Goal: Information Seeking & Learning: Learn about a topic

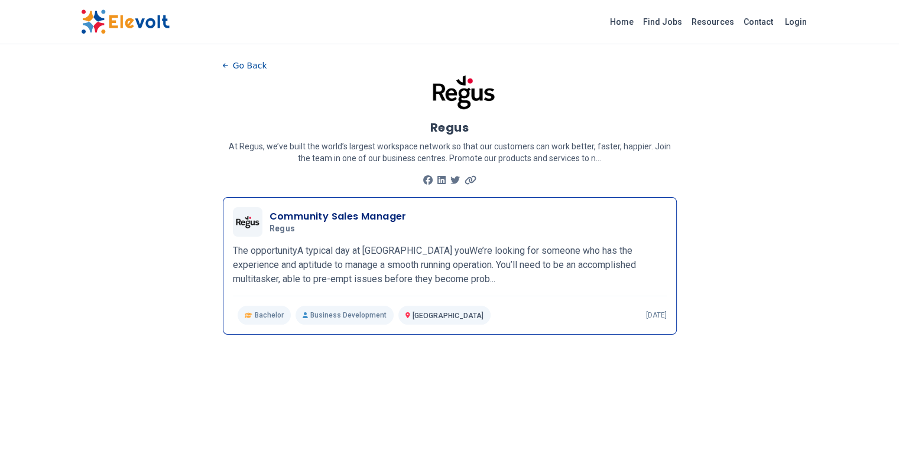
click at [269, 210] on h3 "Community Sales Manager" at bounding box center [337, 217] width 137 height 14
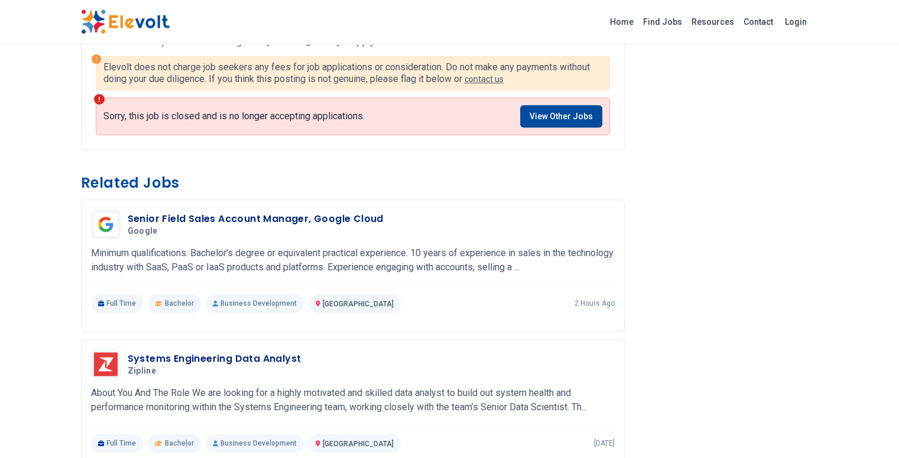
scroll to position [855, 0]
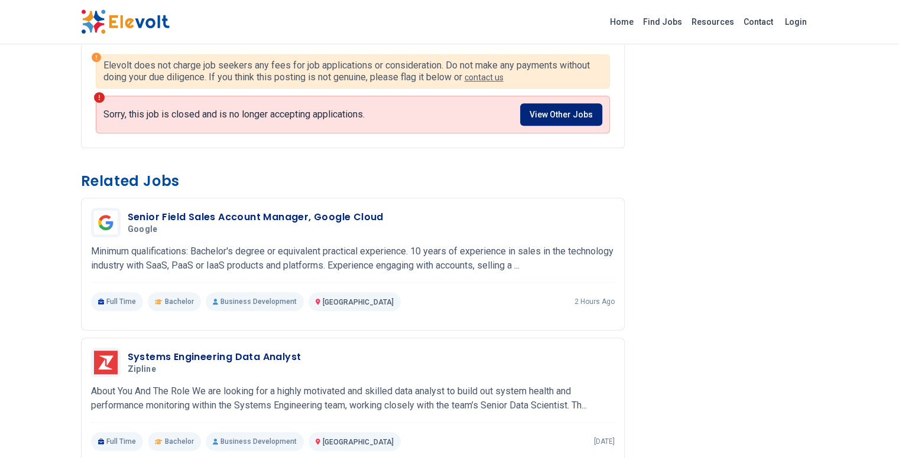
click at [576, 103] on link "View Other Jobs" at bounding box center [561, 114] width 82 height 22
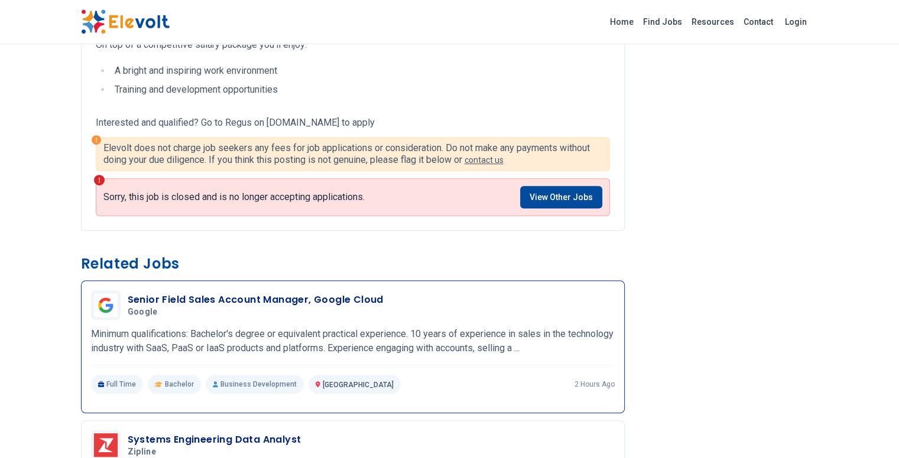
scroll to position [770, 0]
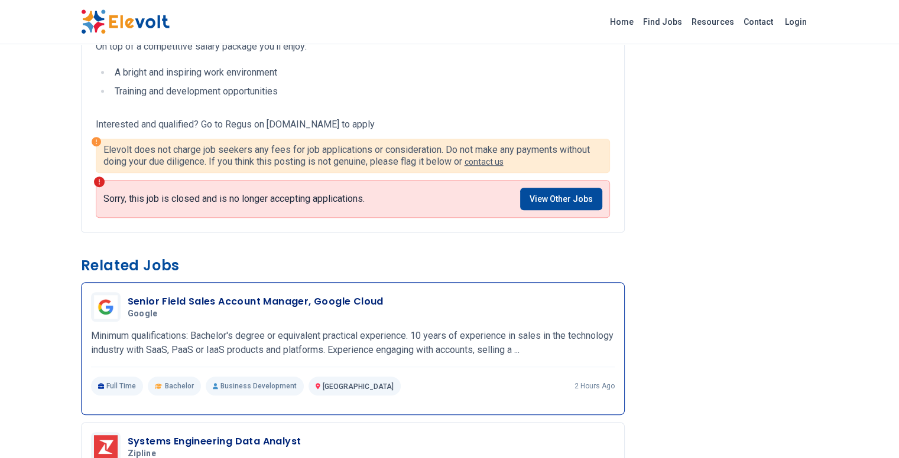
click at [187, 295] on h3 "Senior Field Sales Account Manager, Google Cloud" at bounding box center [256, 302] width 256 height 14
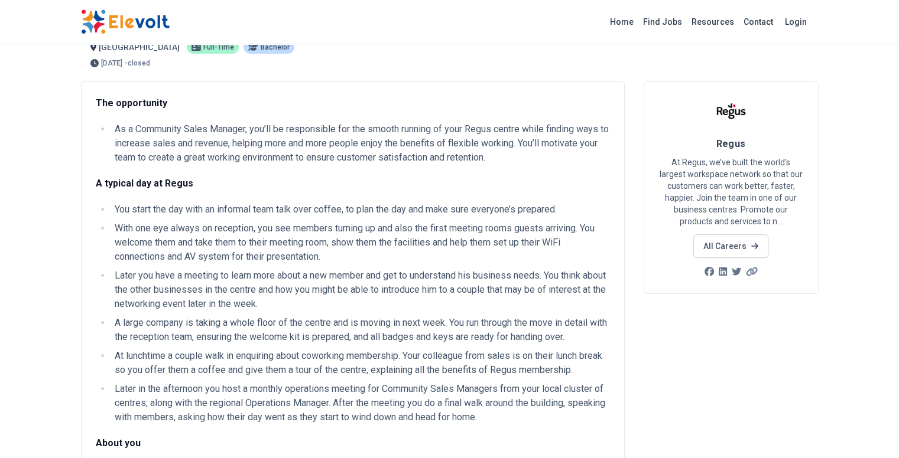
scroll to position [0, 0]
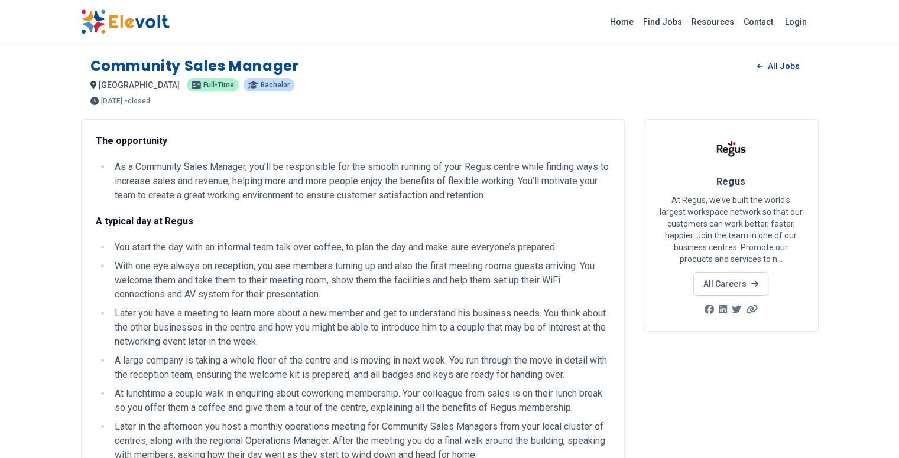
click at [808, 62] on link "All Jobs" at bounding box center [777, 66] width 61 height 18
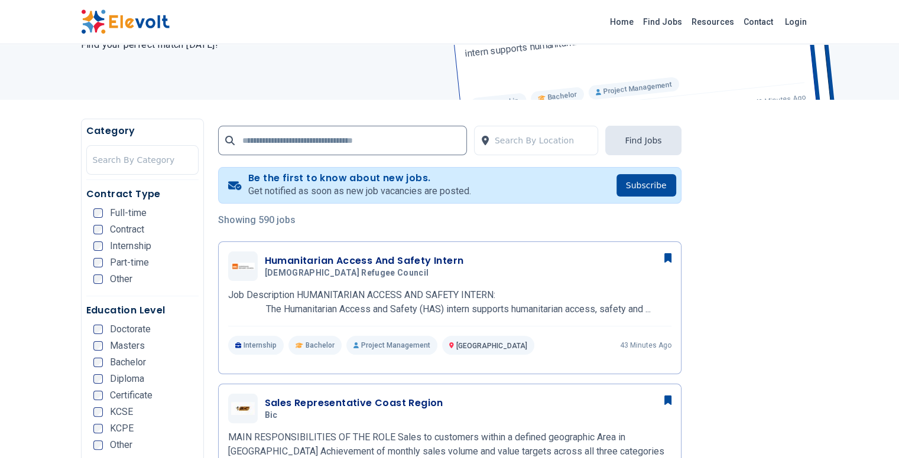
scroll to position [152, 0]
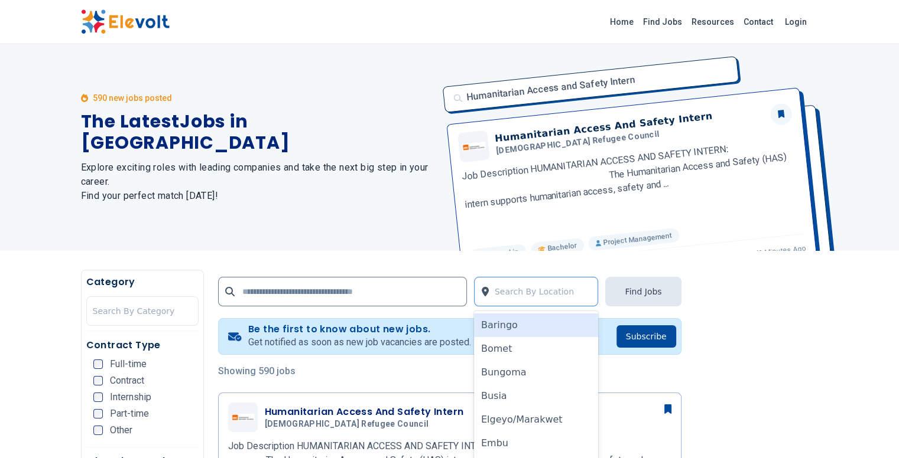
click at [545, 294] on div at bounding box center [543, 292] width 97 height 24
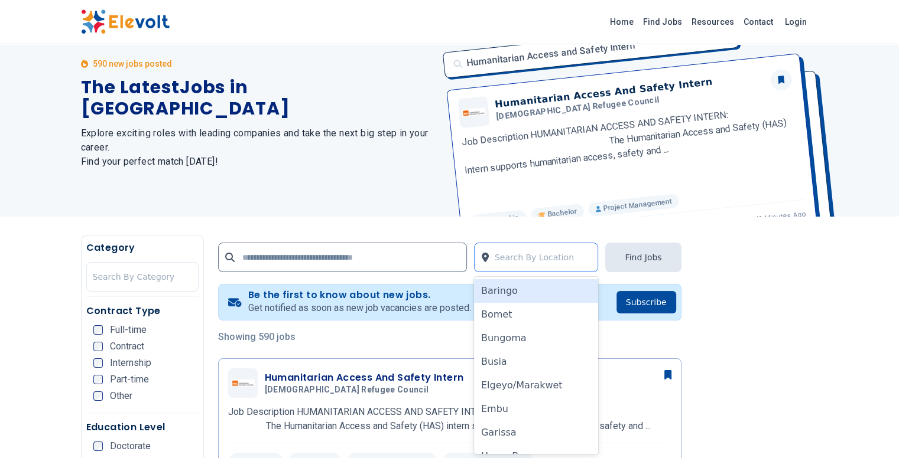
click at [545, 294] on div "Baringo" at bounding box center [536, 291] width 125 height 24
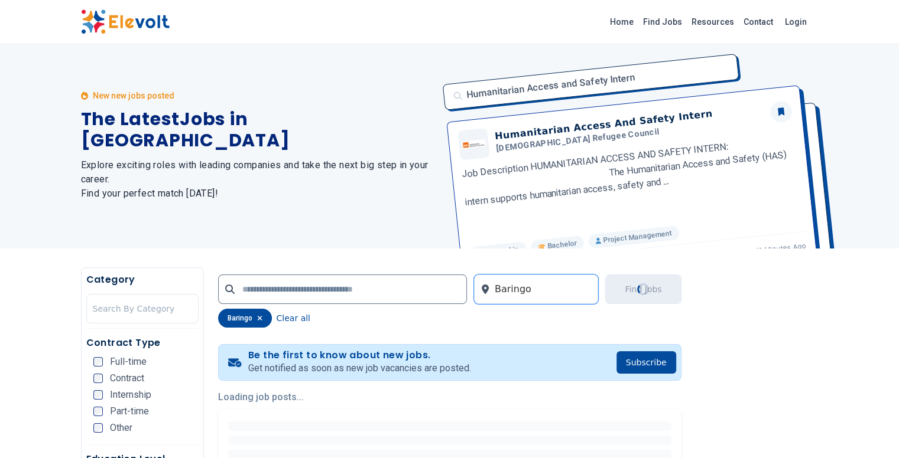
scroll to position [0, 0]
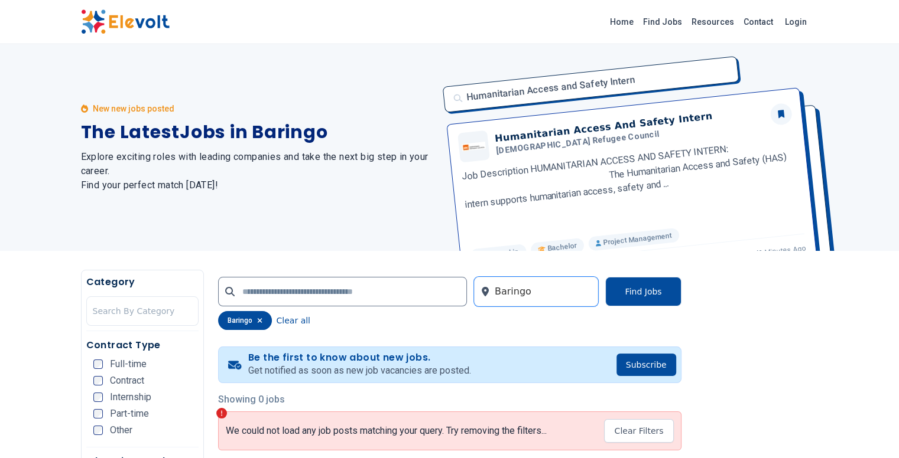
click at [546, 284] on div at bounding box center [543, 292] width 97 height 24
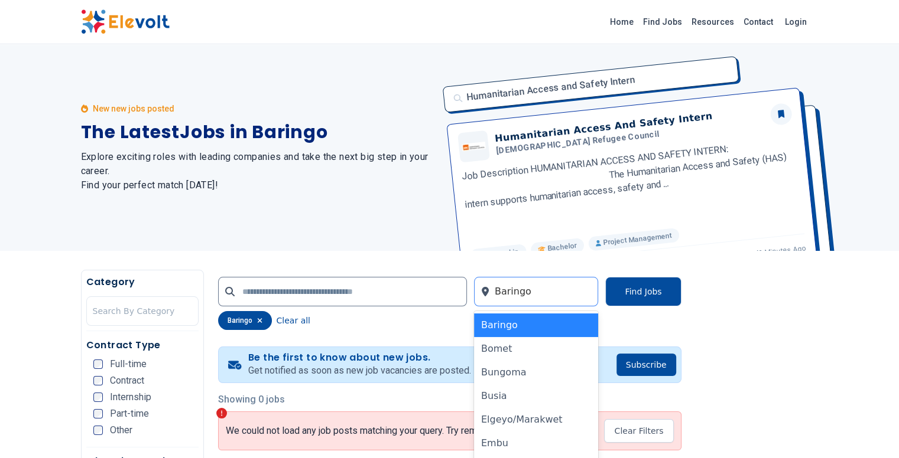
scroll to position [34, 0]
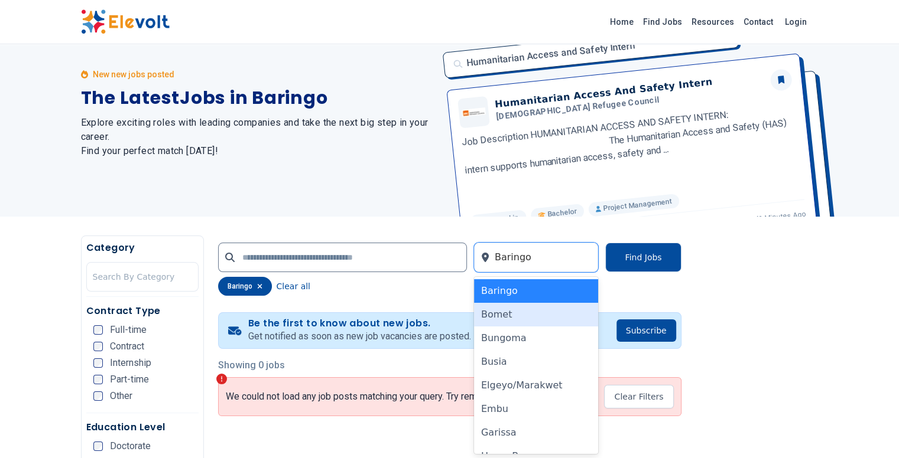
click at [531, 320] on div "Bomet" at bounding box center [536, 315] width 125 height 24
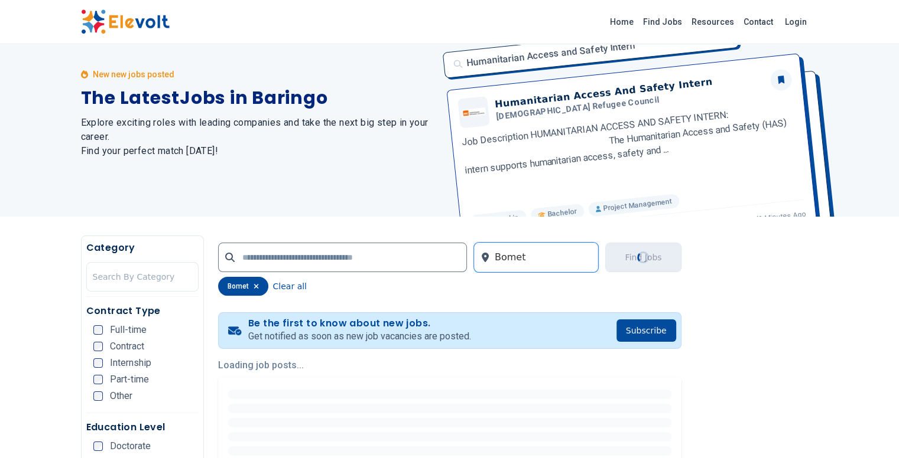
scroll to position [0, 0]
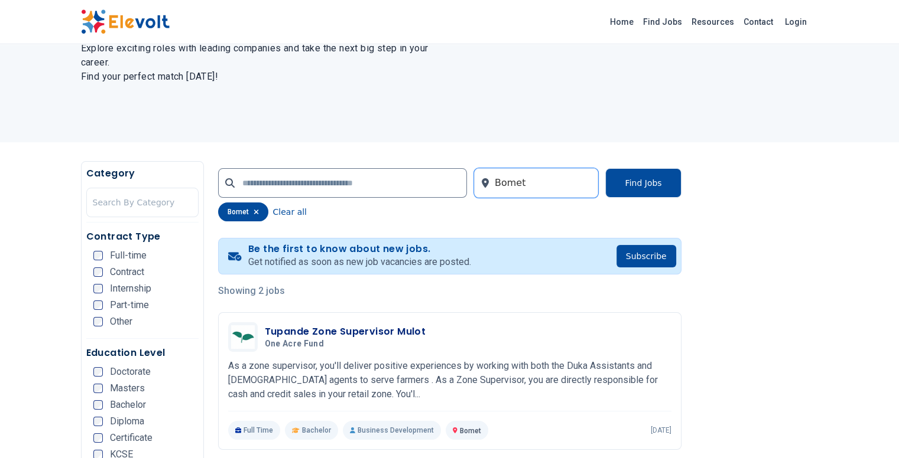
scroll to position [110, 0]
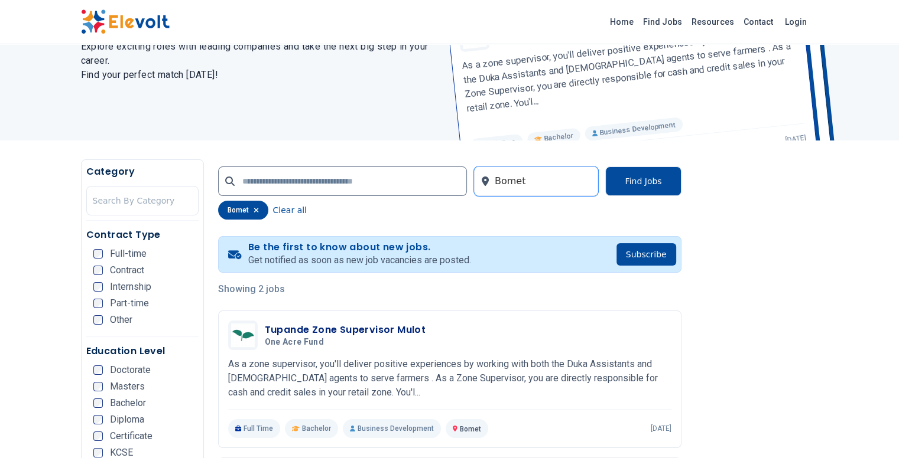
click at [553, 200] on div "option Bomet, selected. Bomet Find Jobs bomet Clear all" at bounding box center [449, 193] width 463 height 67
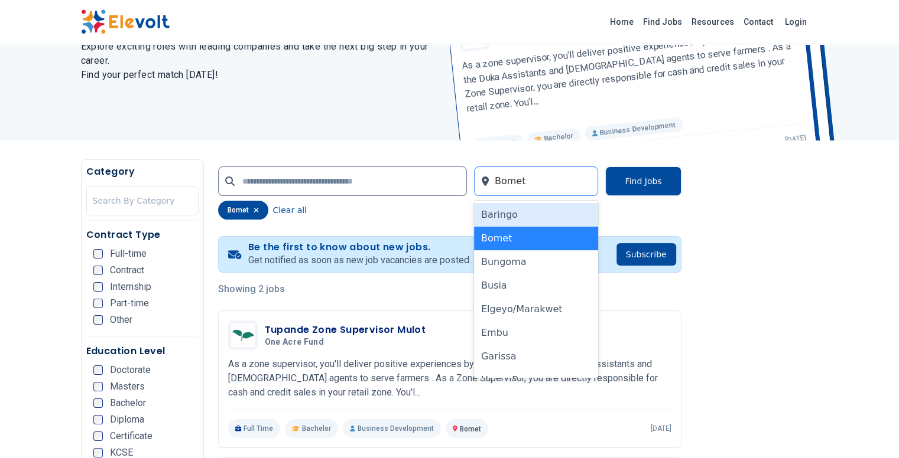
click at [546, 187] on div at bounding box center [543, 182] width 97 height 24
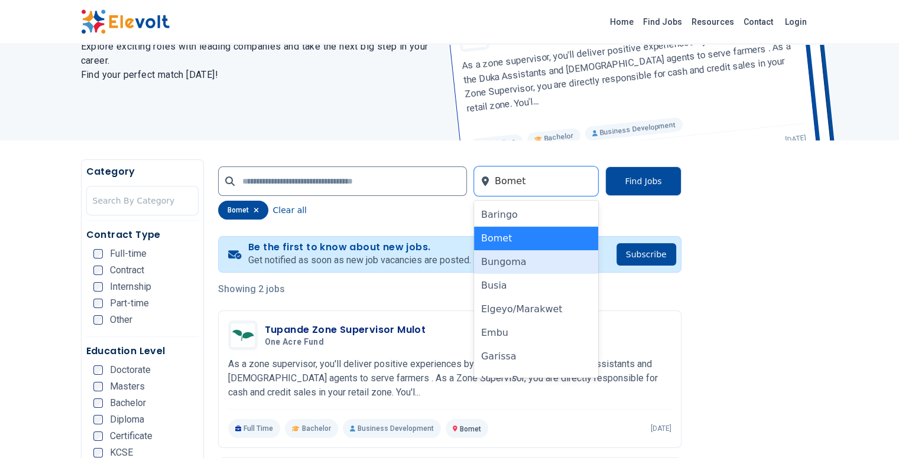
click at [527, 268] on div "Bungoma" at bounding box center [536, 262] width 125 height 24
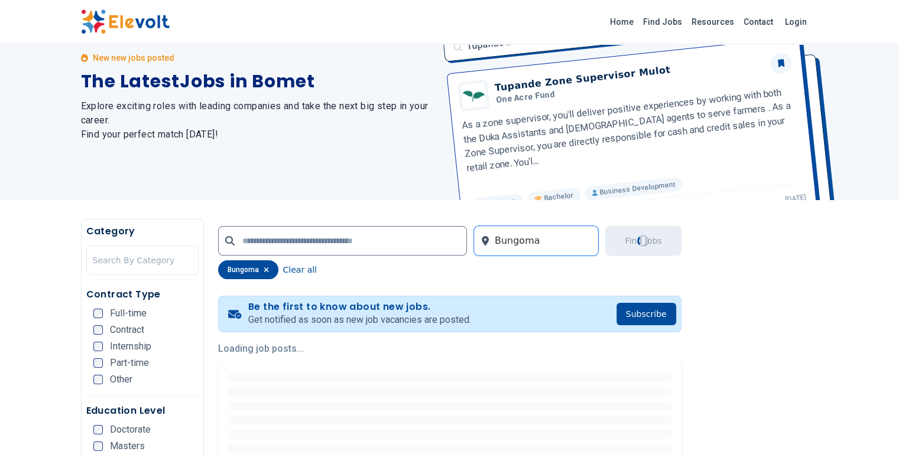
scroll to position [0, 0]
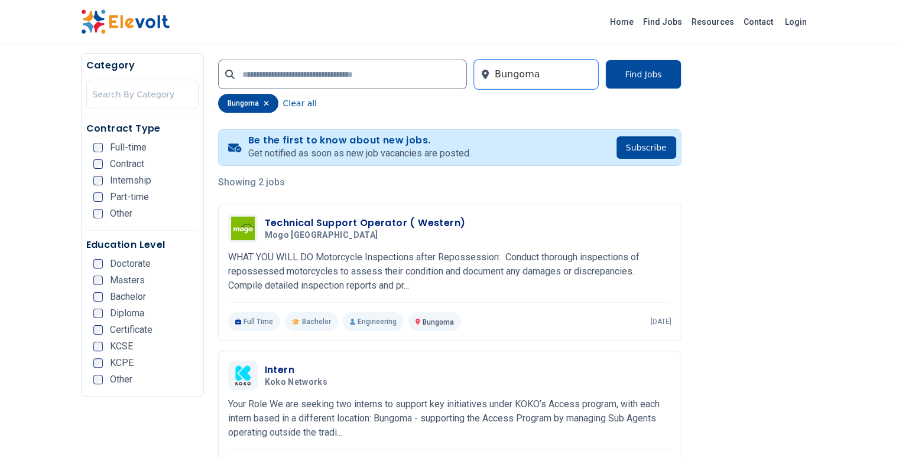
scroll to position [217, 0]
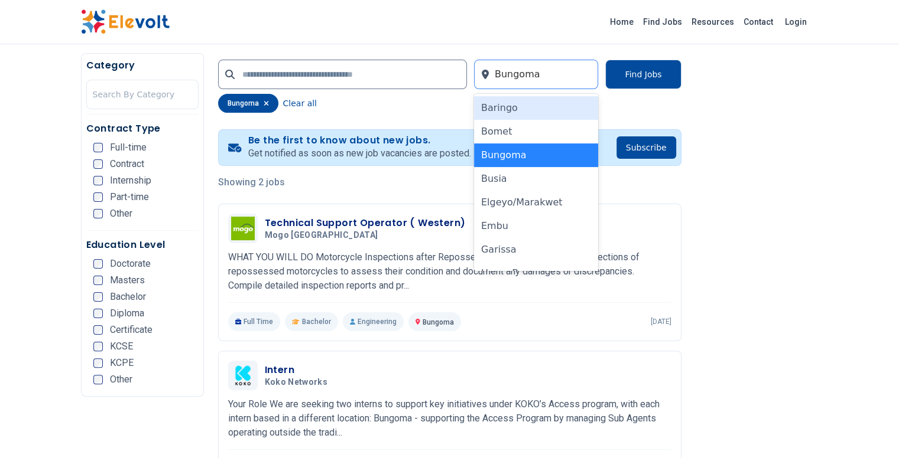
click at [579, 75] on div at bounding box center [543, 75] width 97 height 24
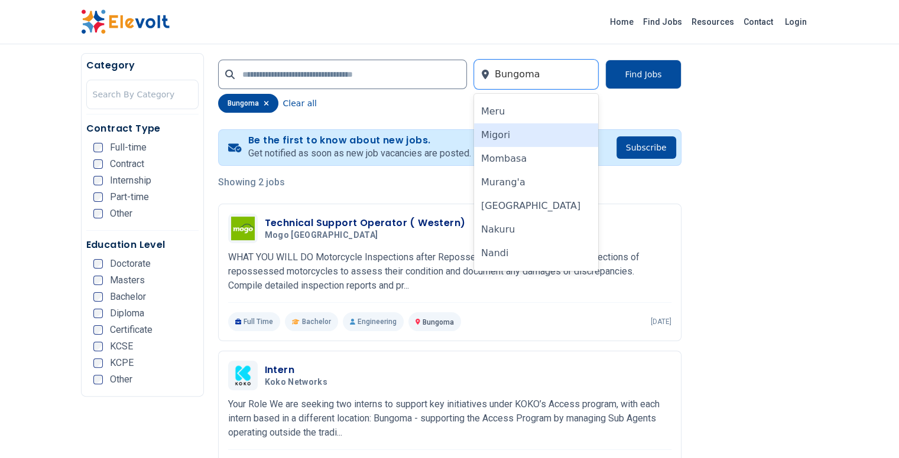
scroll to position [588, 0]
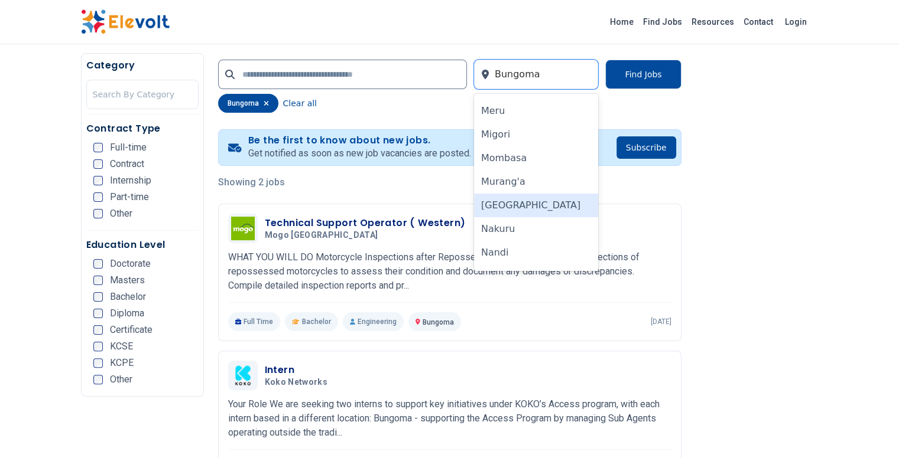
click at [536, 201] on div "[GEOGRAPHIC_DATA]" at bounding box center [536, 206] width 125 height 24
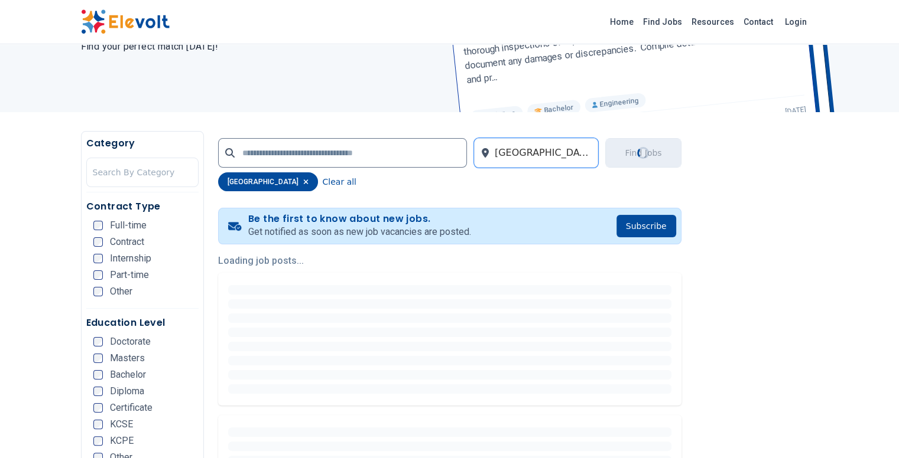
scroll to position [0, 0]
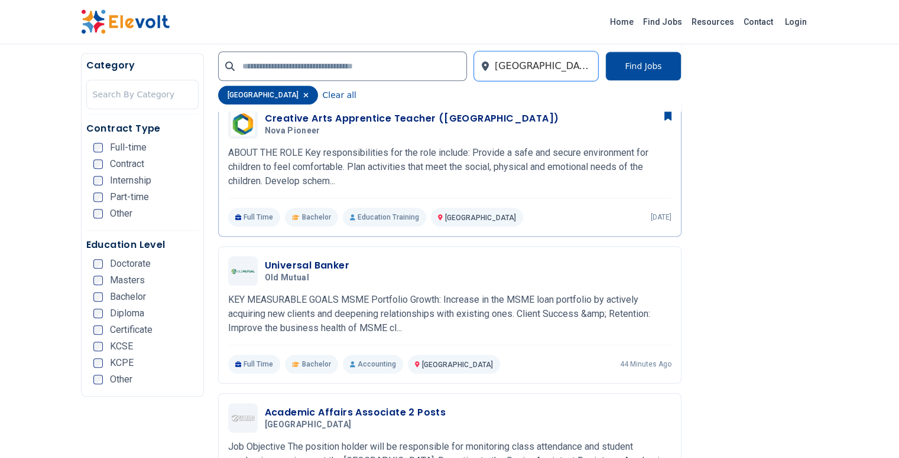
scroll to position [1072, 0]
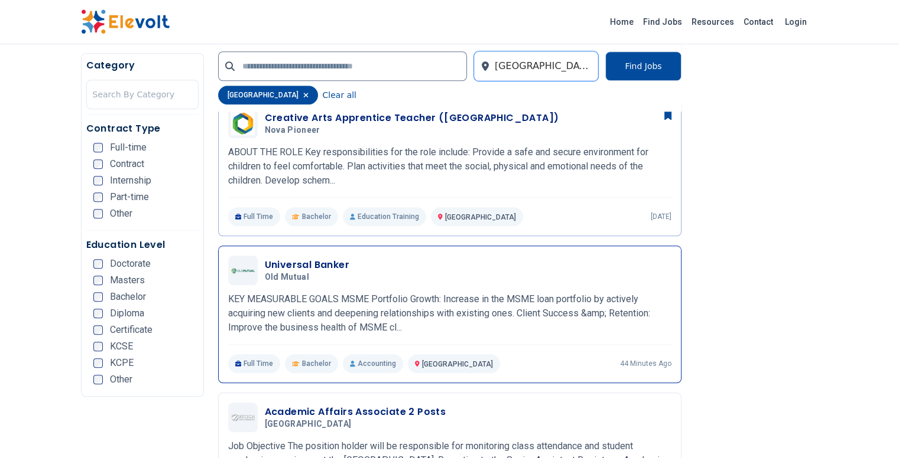
click at [276, 258] on h3 "Universal Banker" at bounding box center [307, 265] width 84 height 14
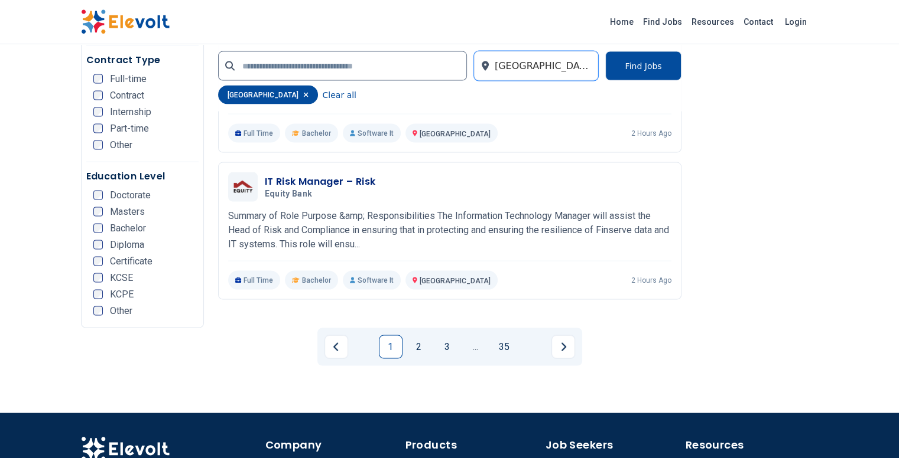
scroll to position [2370, 0]
click at [418, 336] on link "2" at bounding box center [419, 348] width 24 height 24
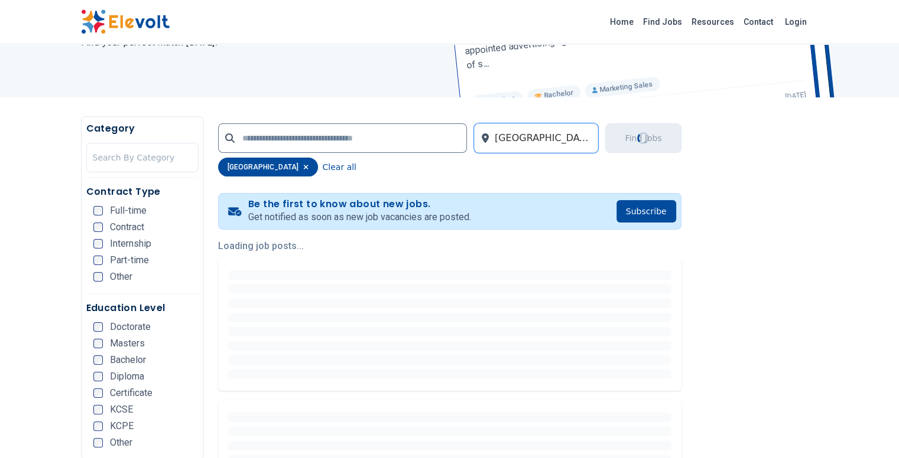
scroll to position [156, 0]
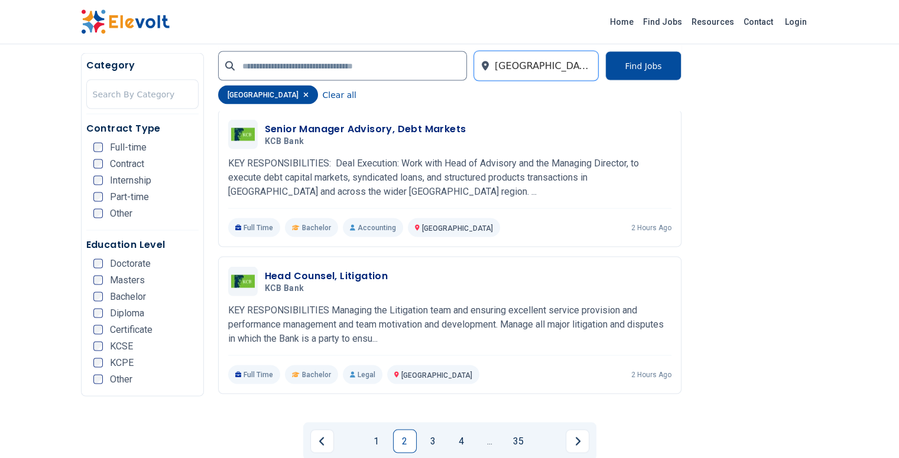
scroll to position [2280, 0]
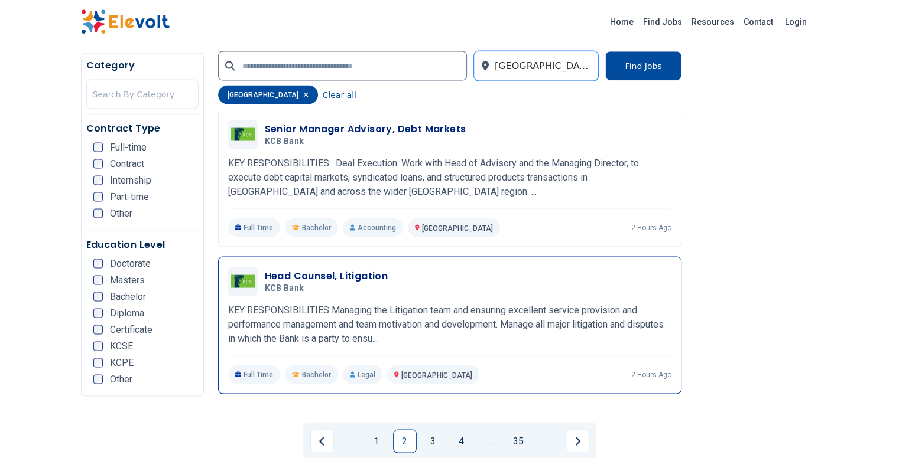
click at [314, 269] on h3 "Head Counsel, Litigation" at bounding box center [326, 276] width 123 height 14
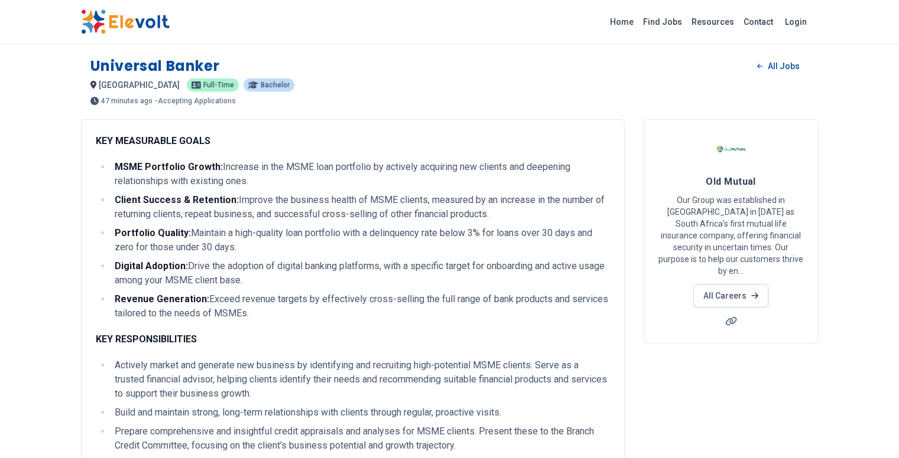
click at [326, 64] on div "Universal Banker All Jobs" at bounding box center [449, 66] width 718 height 19
copy h1 "Universal Banker"
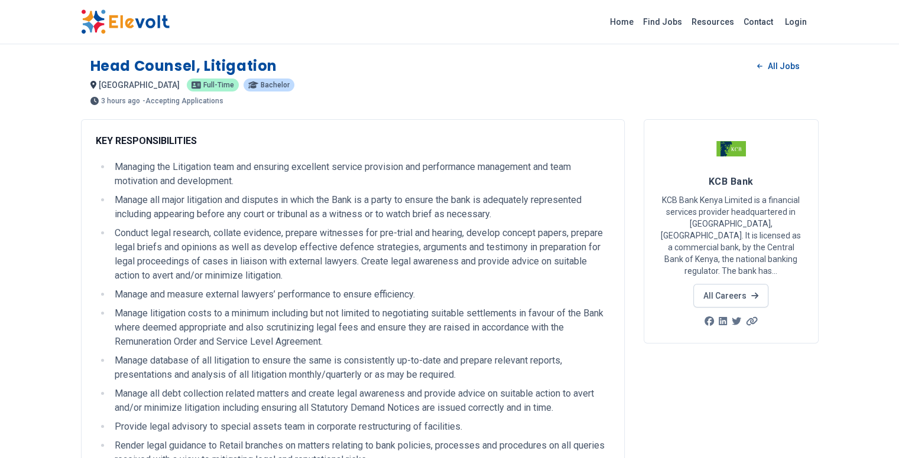
click at [160, 69] on h1 "Head Counsel, Litigation" at bounding box center [183, 66] width 187 height 19
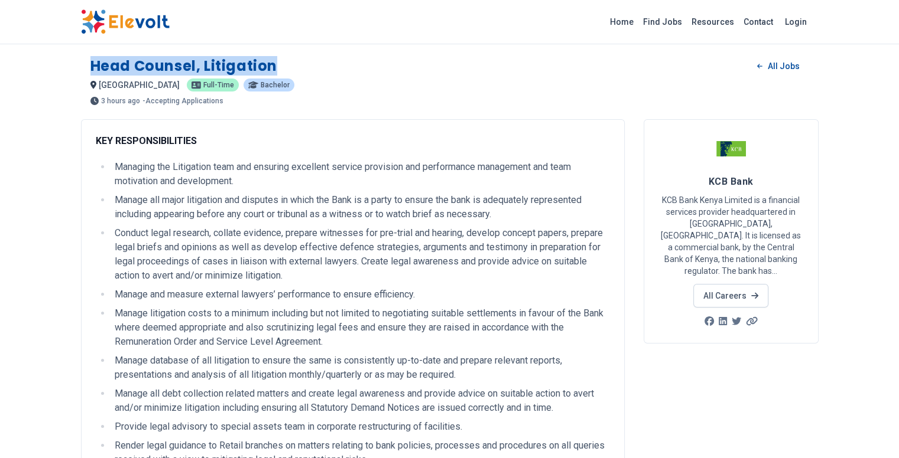
click at [160, 69] on h1 "Head Counsel, Litigation" at bounding box center [183, 66] width 187 height 19
copy h1 "Head Counsel, Litigation"
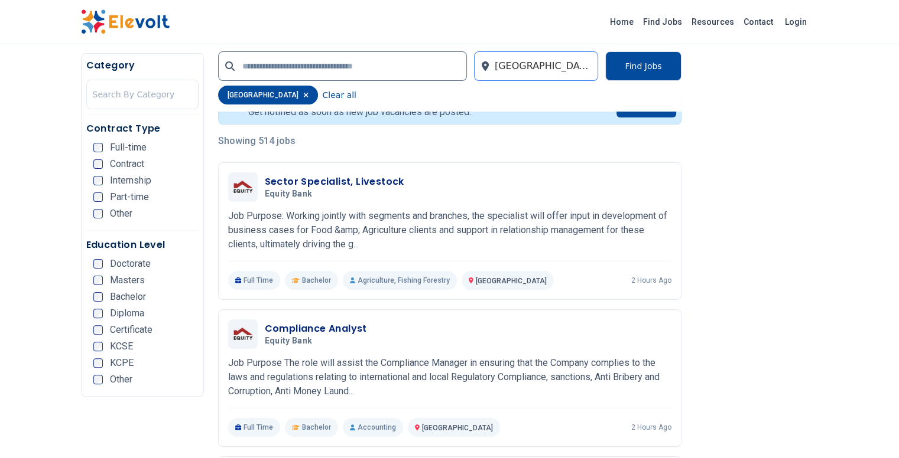
scroll to position [256, 0]
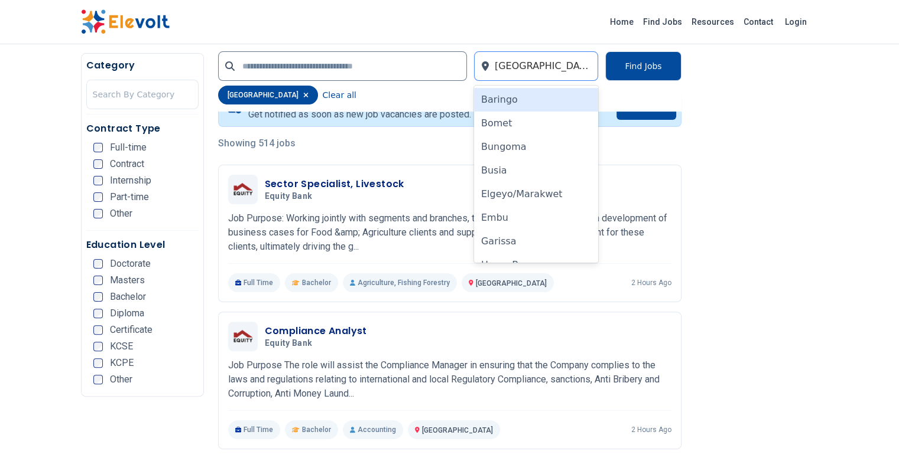
click at [536, 71] on div at bounding box center [543, 66] width 97 height 24
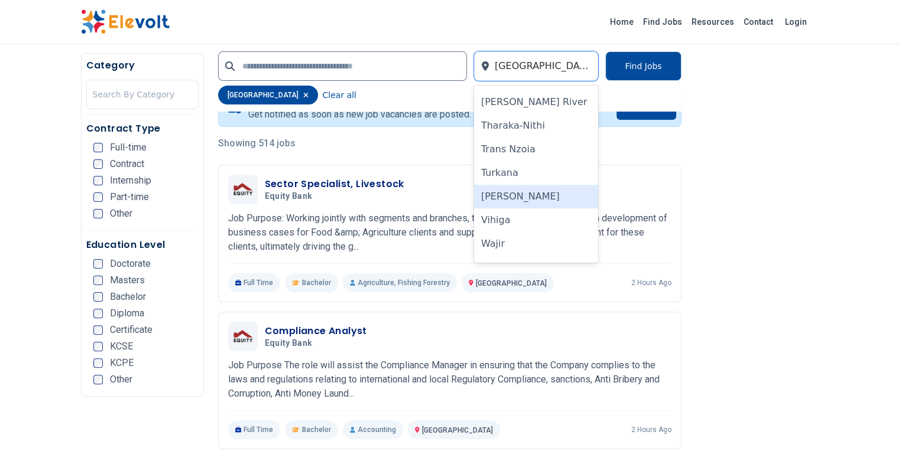
scroll to position [985, 0]
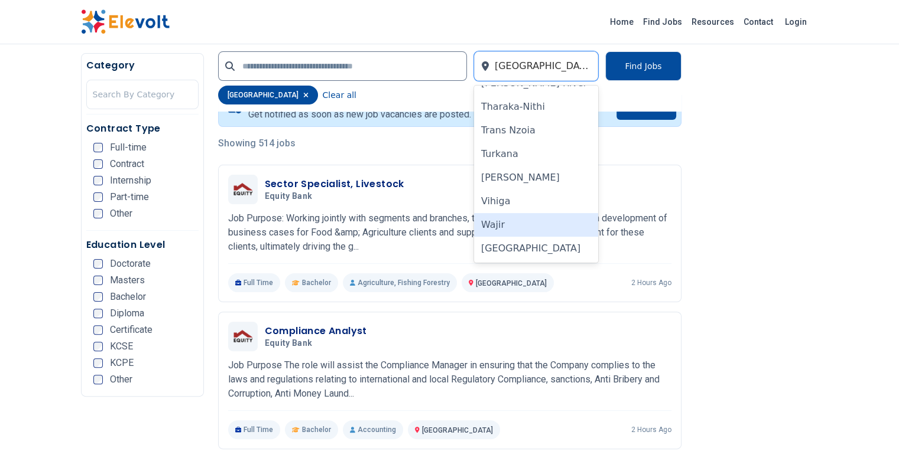
click at [524, 226] on div "Wajir" at bounding box center [536, 225] width 125 height 24
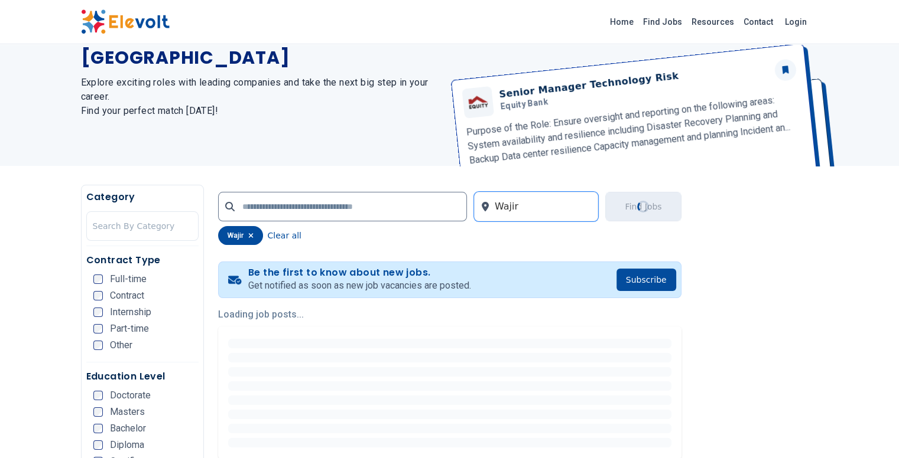
scroll to position [0, 0]
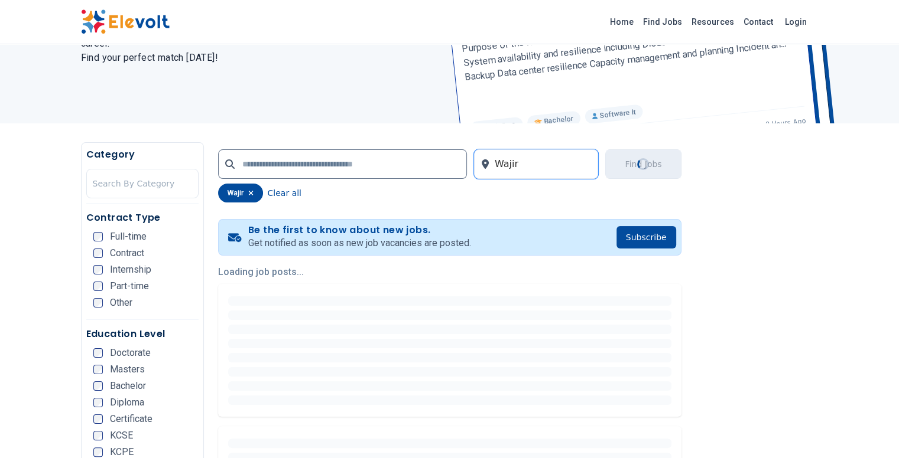
scroll to position [130, 0]
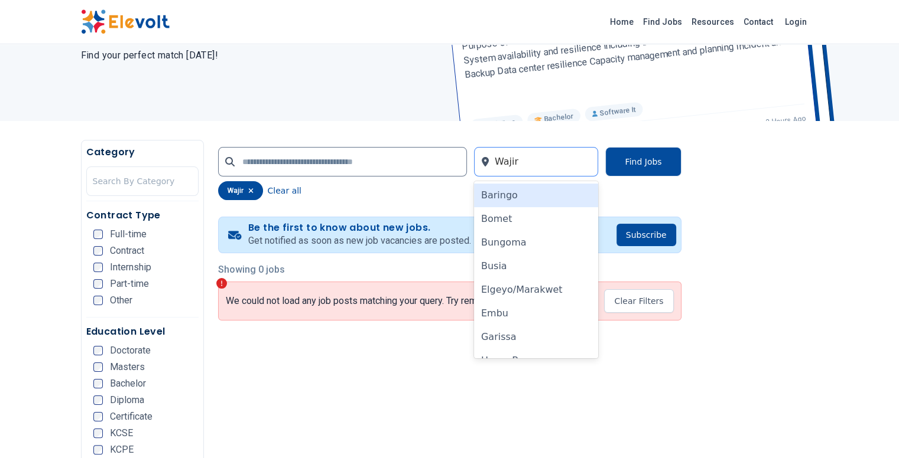
click at [552, 167] on div at bounding box center [543, 162] width 97 height 24
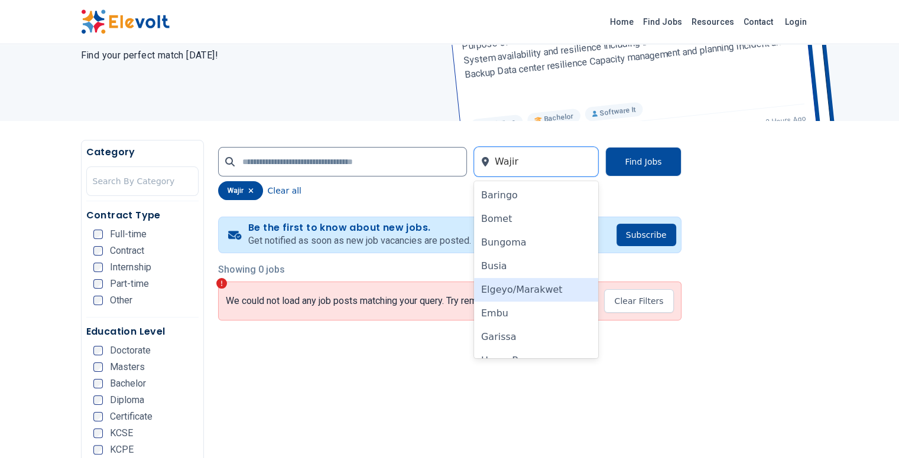
click at [522, 281] on div "Elgeyo/Marakwet" at bounding box center [536, 290] width 125 height 24
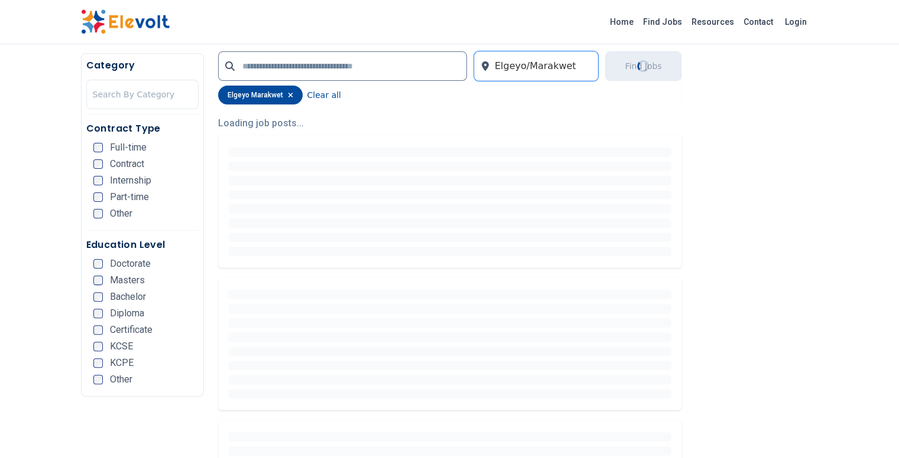
scroll to position [280, 0]
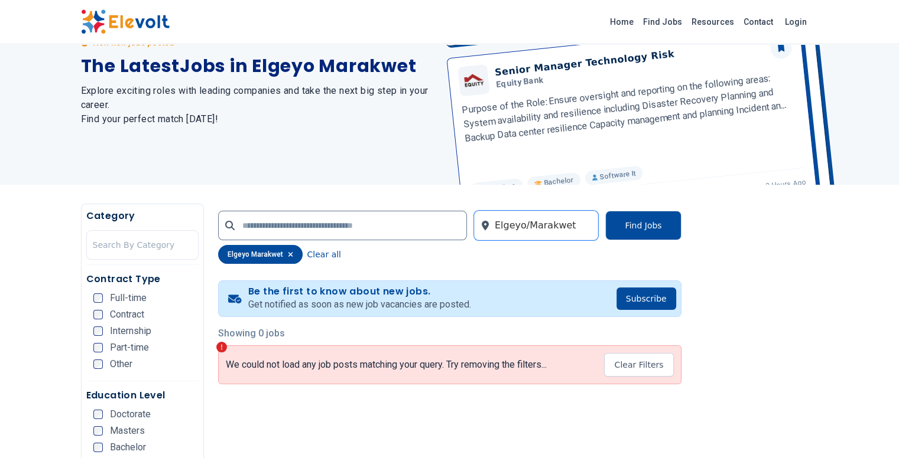
scroll to position [132, 0]
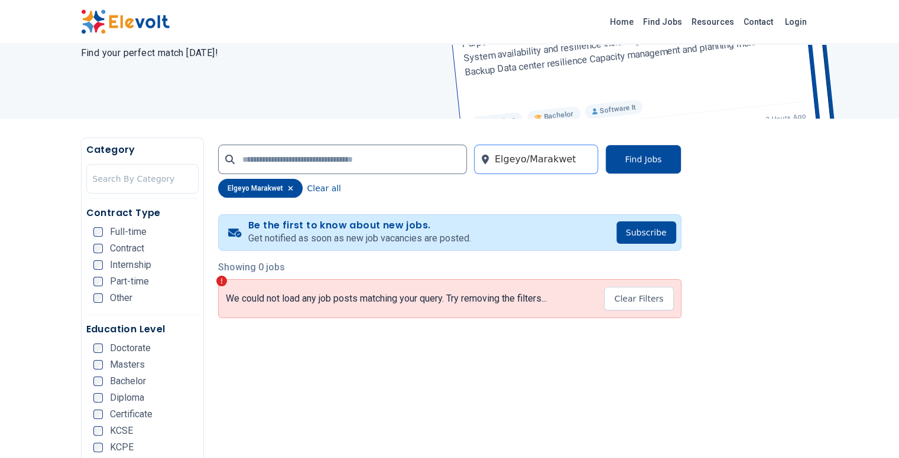
click at [575, 171] on div "Elgeyo/Marakwet" at bounding box center [543, 159] width 109 height 28
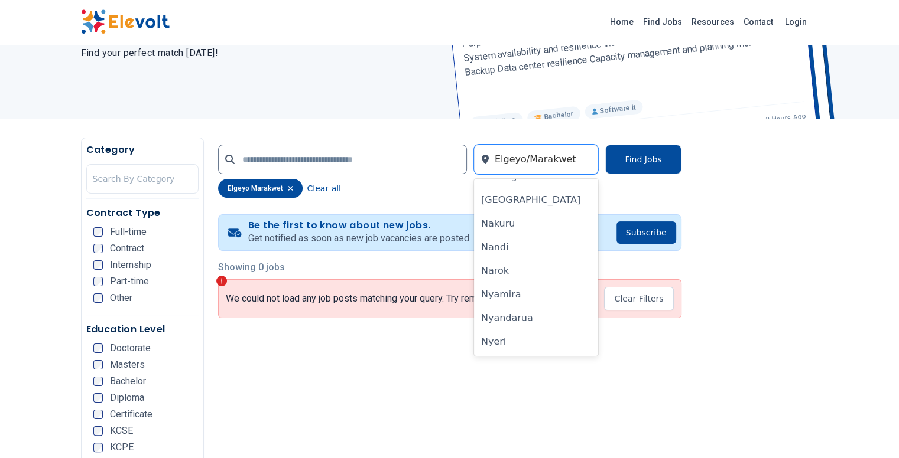
scroll to position [679, 0]
click at [523, 231] on div "Nakuru" at bounding box center [536, 223] width 125 height 24
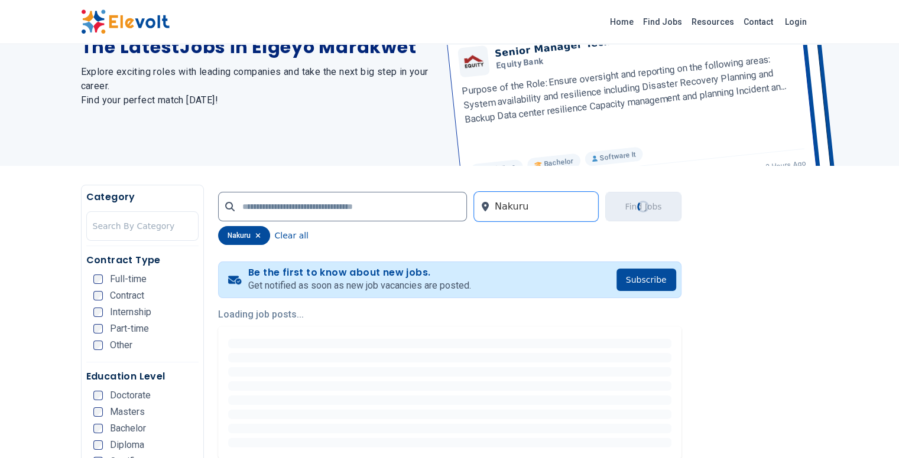
scroll to position [0, 0]
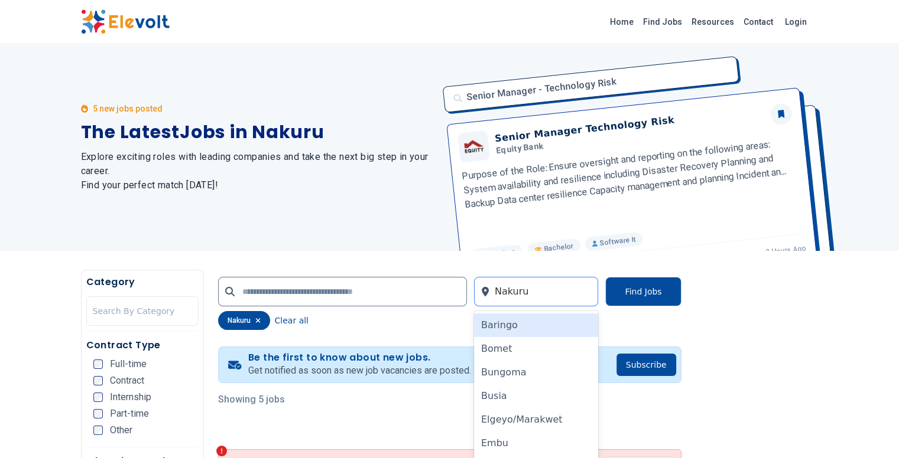
click at [539, 302] on div at bounding box center [543, 292] width 97 height 24
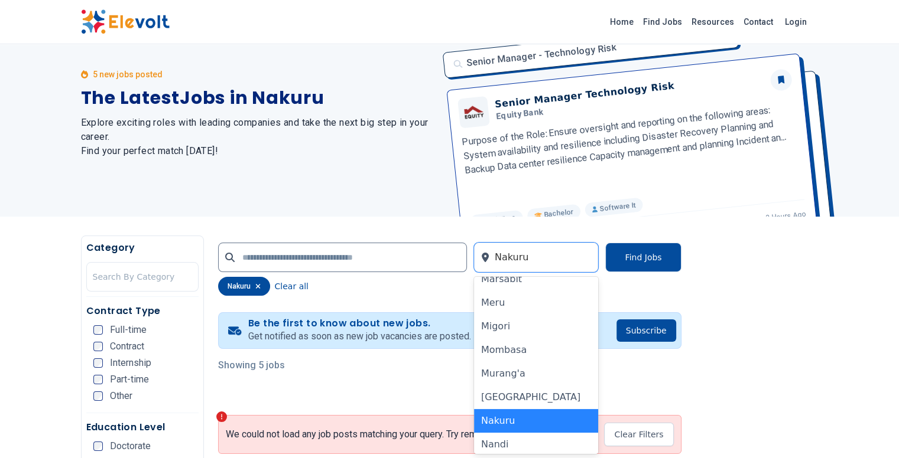
scroll to position [614, 0]
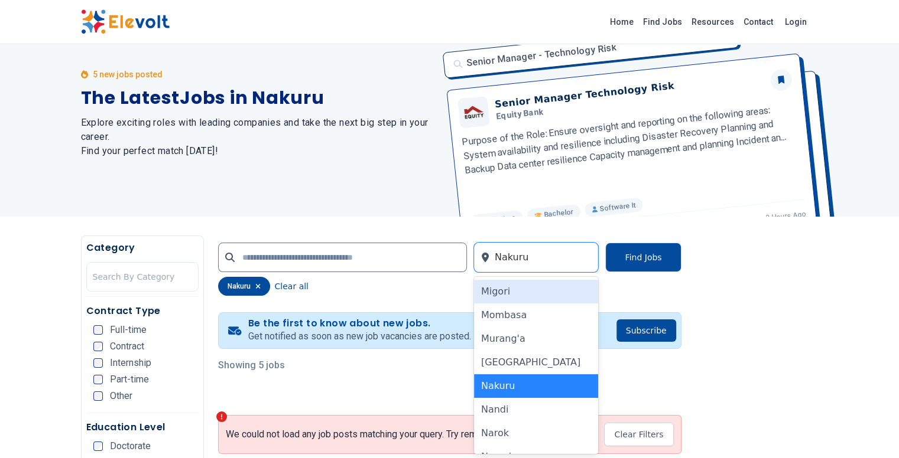
click at [526, 302] on div "Migori" at bounding box center [536, 292] width 125 height 24
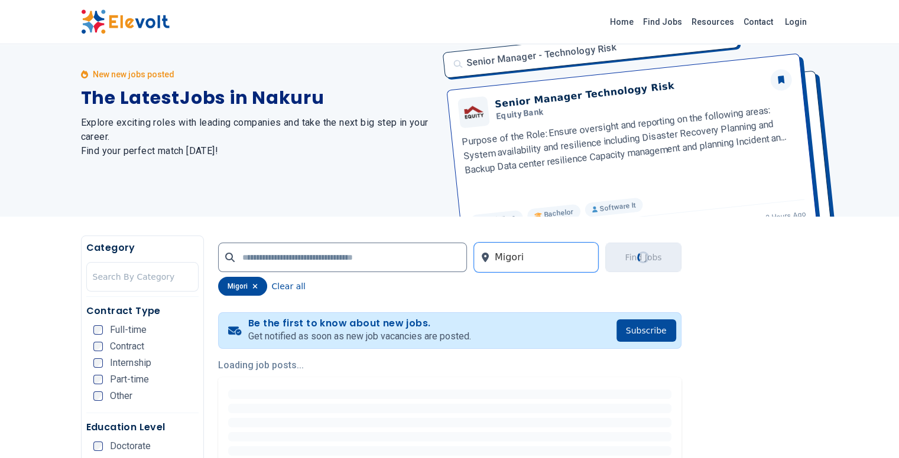
scroll to position [0, 0]
